Goal: Task Accomplishment & Management: Use online tool/utility

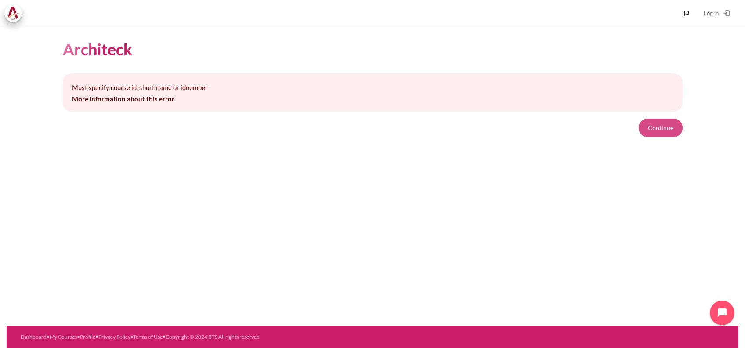
click at [667, 123] on button "Continue" at bounding box center [660, 128] width 44 height 18
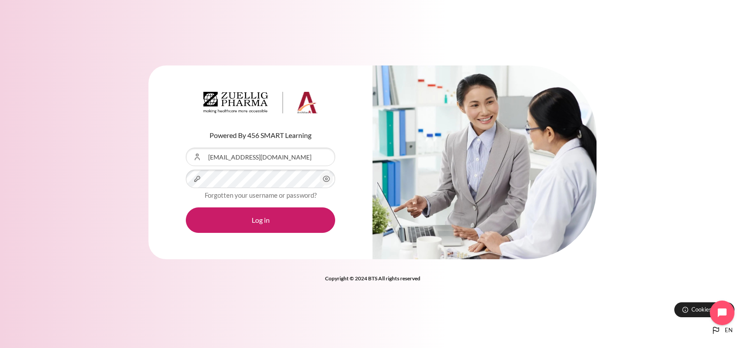
click at [68, 169] on div "Powered By 456 SMART Learning Username or Email Address thanyaphon.pongpaichet@…" at bounding box center [372, 167] width 745 height 231
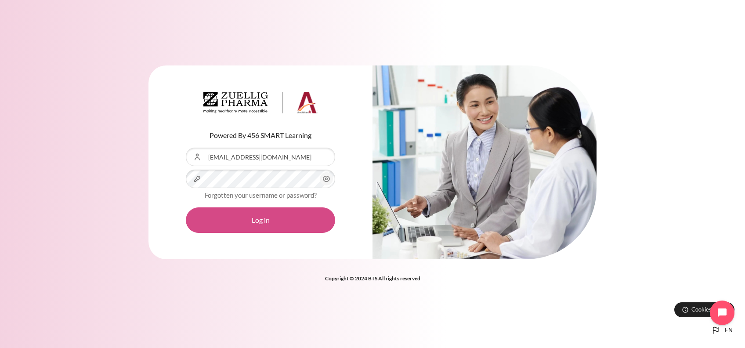
click at [266, 220] on button "Log in" at bounding box center [260, 219] width 149 height 25
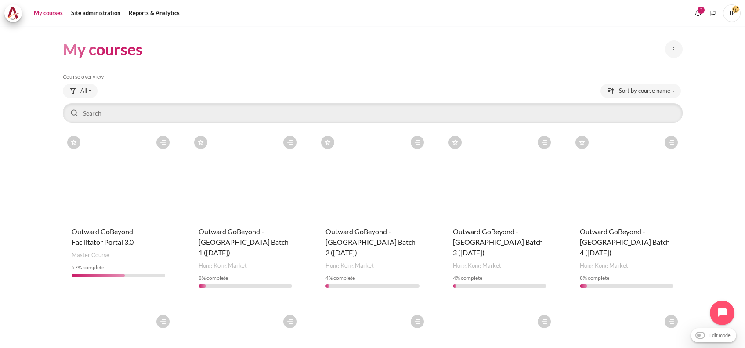
click at [0, 208] on html "Skip to main content My courses" at bounding box center [372, 174] width 745 height 348
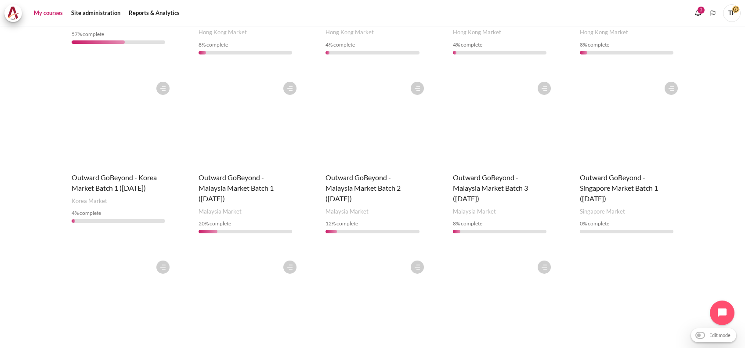
scroll to position [351, 0]
